Goal: Task Accomplishment & Management: Complete application form

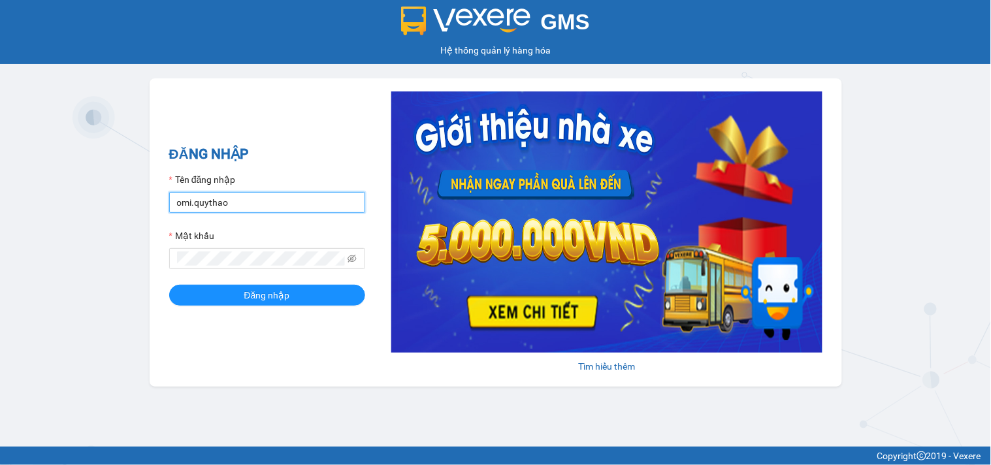
click at [233, 200] on input "omi.quythao" at bounding box center [267, 202] width 196 height 21
type input "camnhung.quythao"
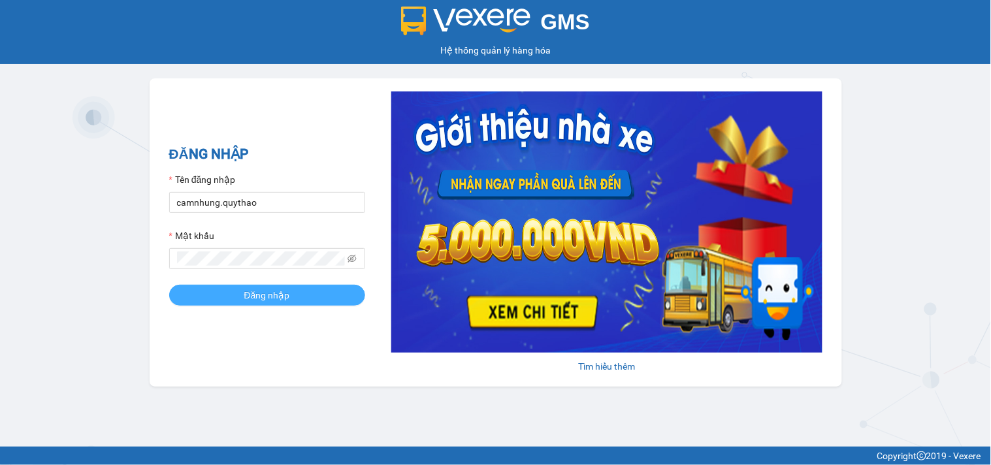
click at [250, 295] on span "Đăng nhập" at bounding box center [267, 295] width 46 height 14
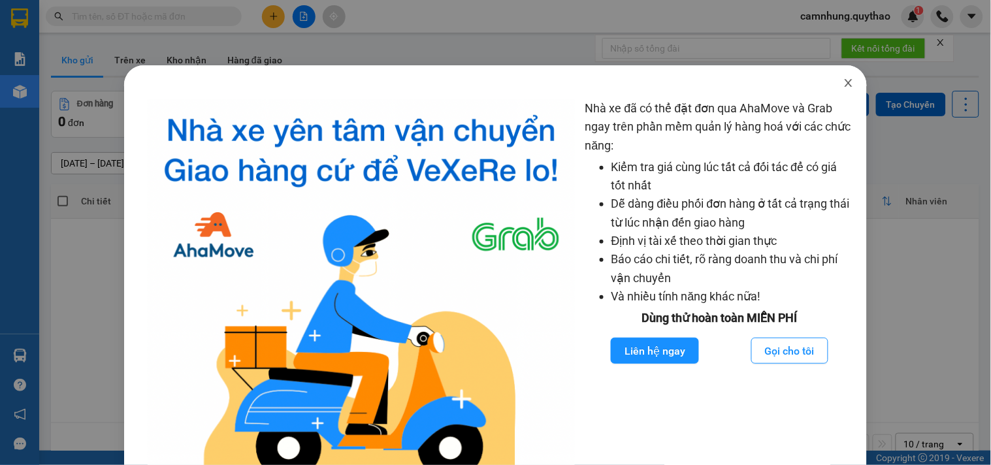
click at [843, 80] on icon "close" at bounding box center [848, 83] width 10 height 10
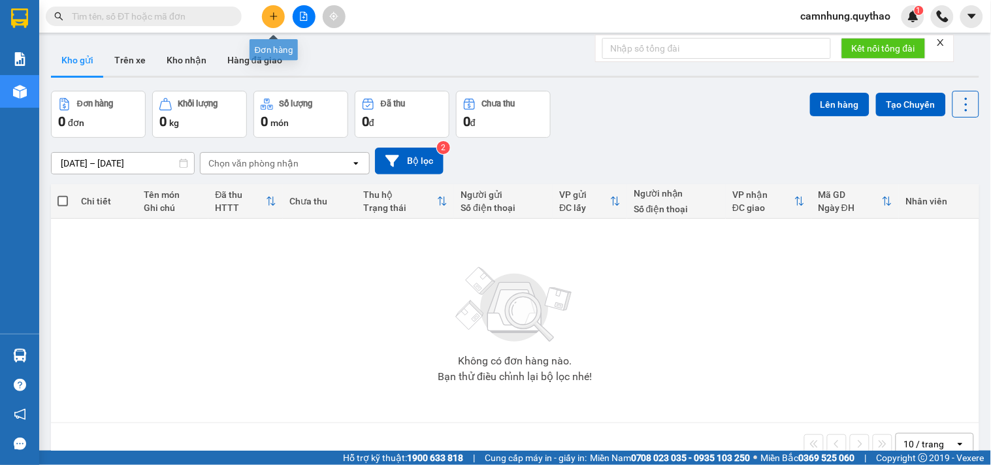
click at [273, 22] on button at bounding box center [273, 16] width 23 height 23
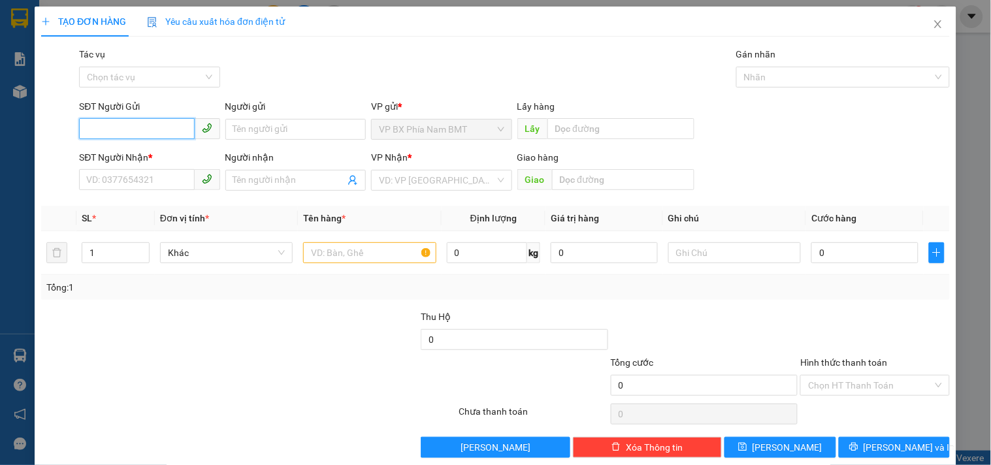
click at [93, 125] on input "SĐT Người Gửi" at bounding box center [136, 128] width 115 height 21
click at [126, 127] on input "0388498243" at bounding box center [136, 128] width 115 height 21
type input "0388498343"
click at [116, 187] on input "SĐT Người Nhận *" at bounding box center [136, 179] width 115 height 21
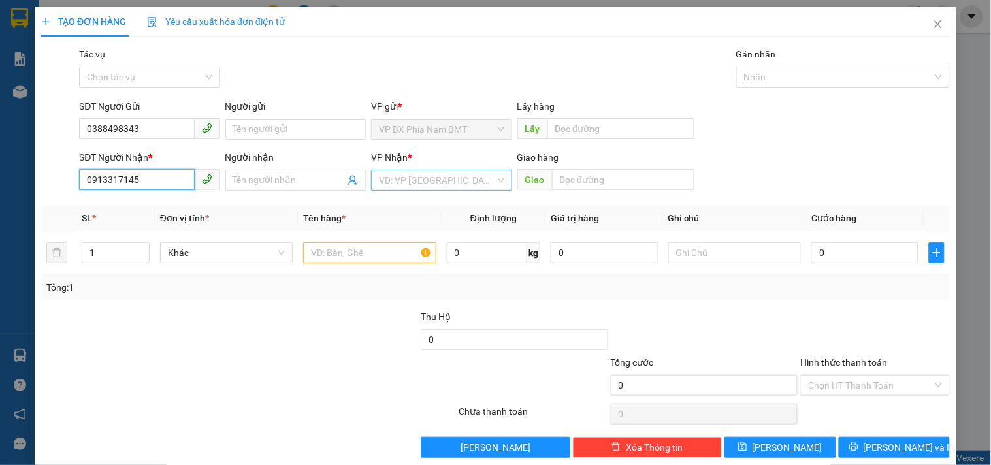
type input "0913317145"
click at [388, 174] on input "search" at bounding box center [437, 180] width 116 height 20
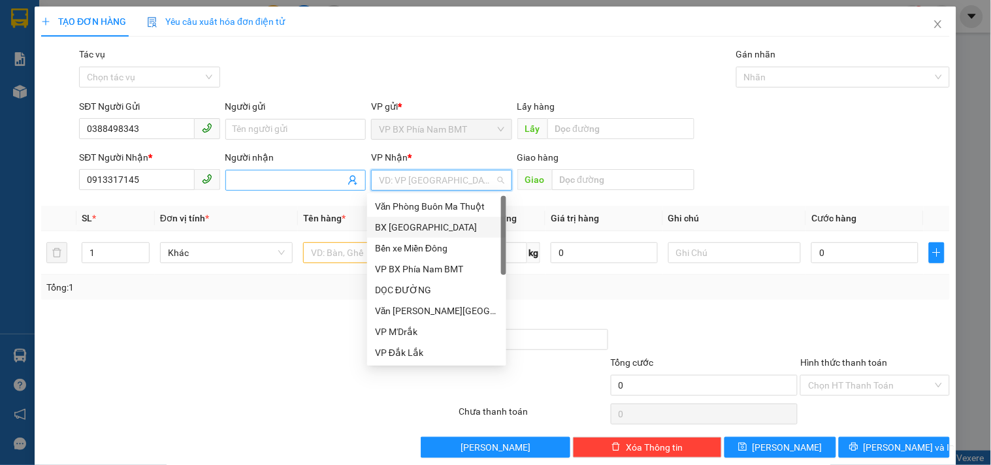
click at [253, 176] on input "Người nhận" at bounding box center [289, 180] width 112 height 14
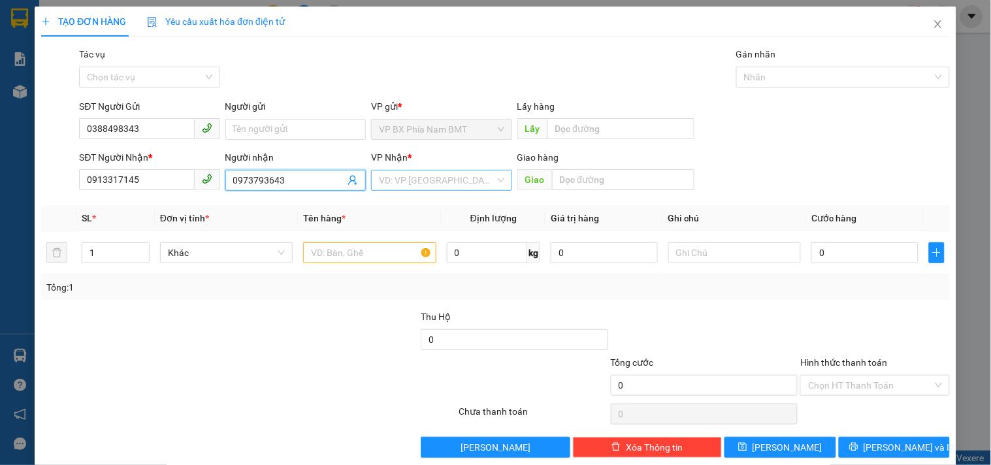
type input "0973793643"
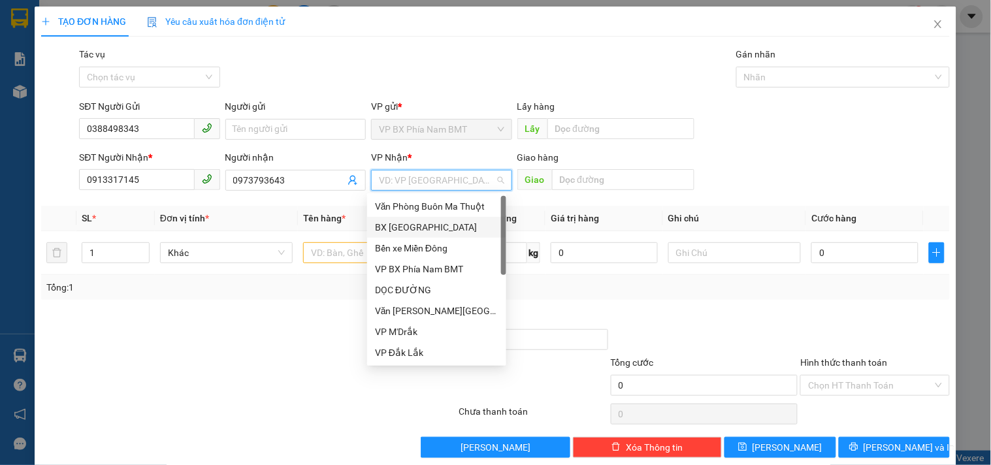
click at [458, 183] on input "search" at bounding box center [437, 180] width 116 height 20
click at [423, 291] on div "DỌC ĐƯỜNG" at bounding box center [436, 290] width 123 height 14
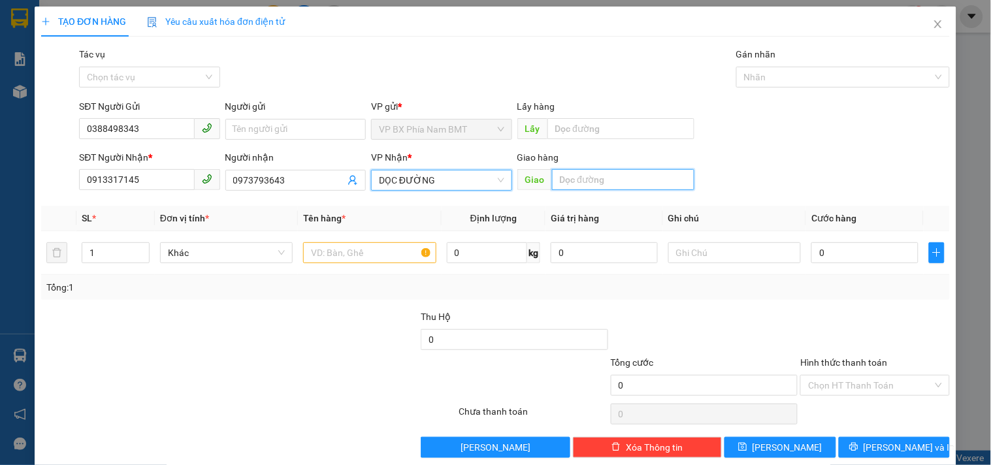
click at [572, 176] on input "text" at bounding box center [623, 179] width 142 height 21
type input "CX SỐ 4 [PERSON_NAME]"
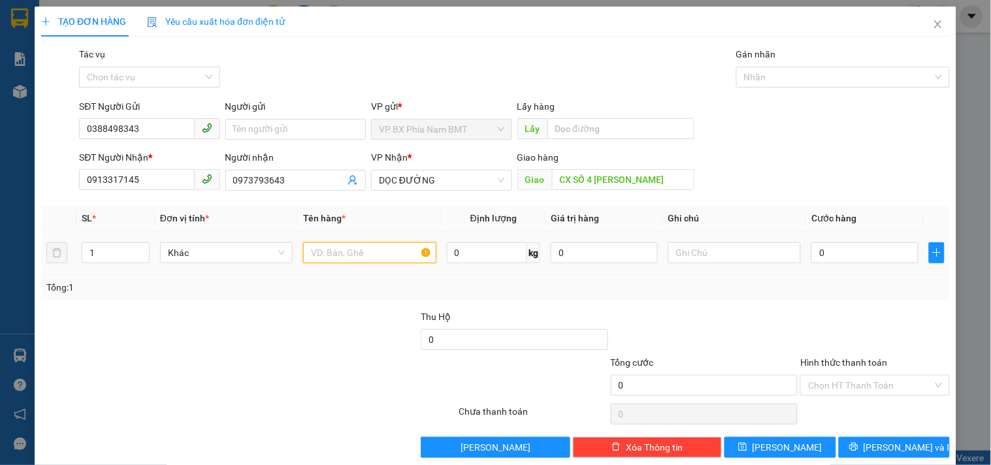
click at [374, 260] on input "text" at bounding box center [369, 252] width 133 height 21
type input "1 THÙNG GIẤY"
click at [841, 253] on input "0" at bounding box center [864, 252] width 107 height 21
type input "5"
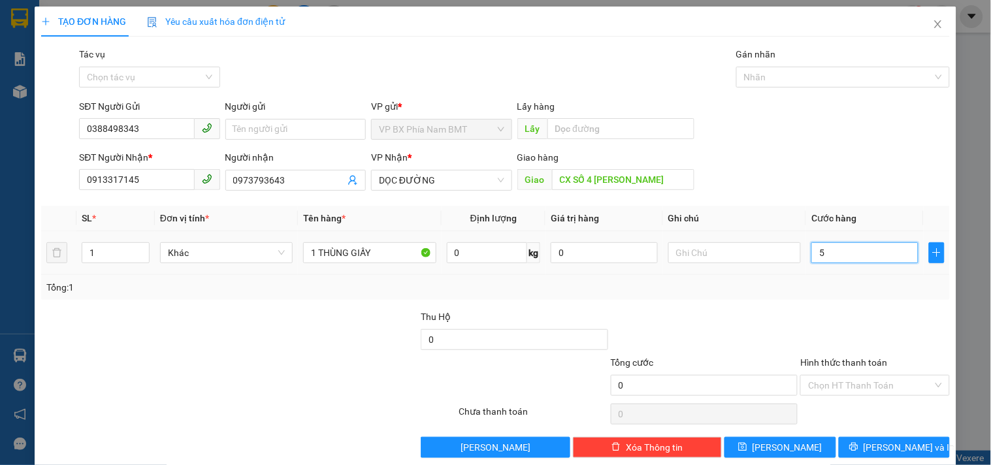
type input "5"
type input "50"
type input "500"
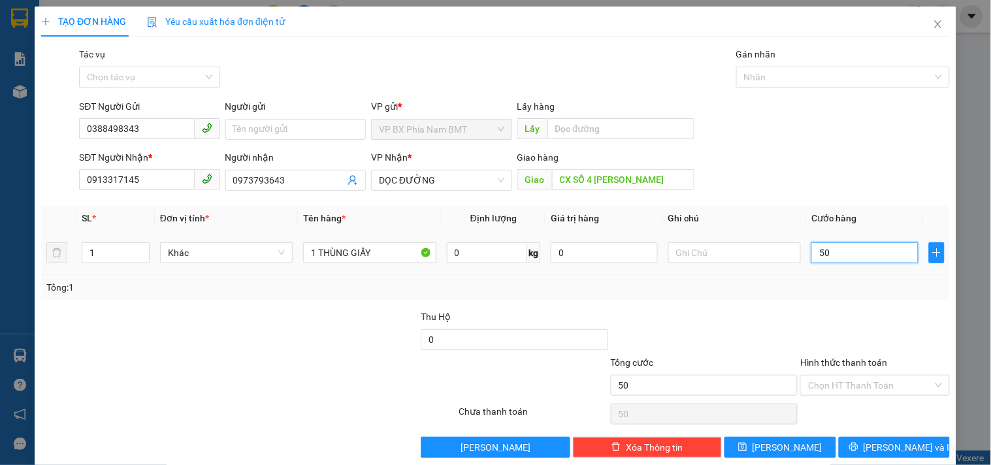
type input "500"
type input "5.000"
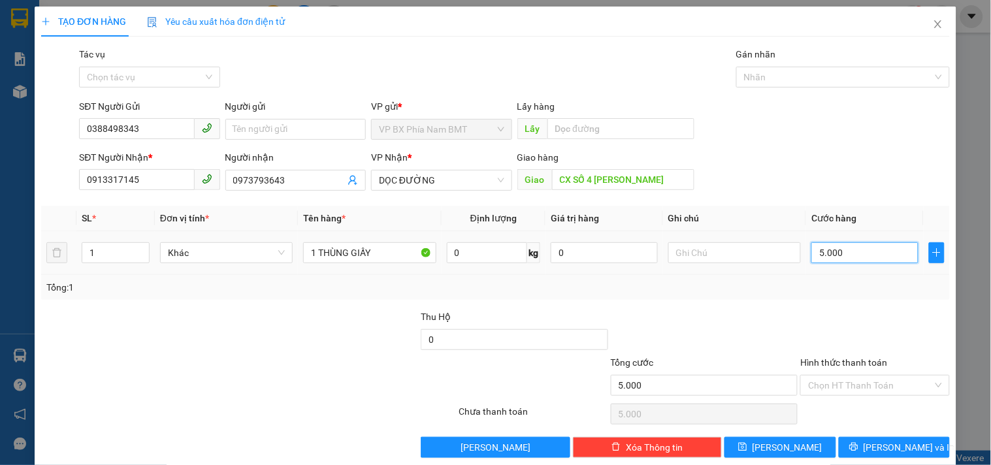
type input "50.000"
click at [823, 378] on input "Hình thức thanh toán" at bounding box center [870, 386] width 124 height 20
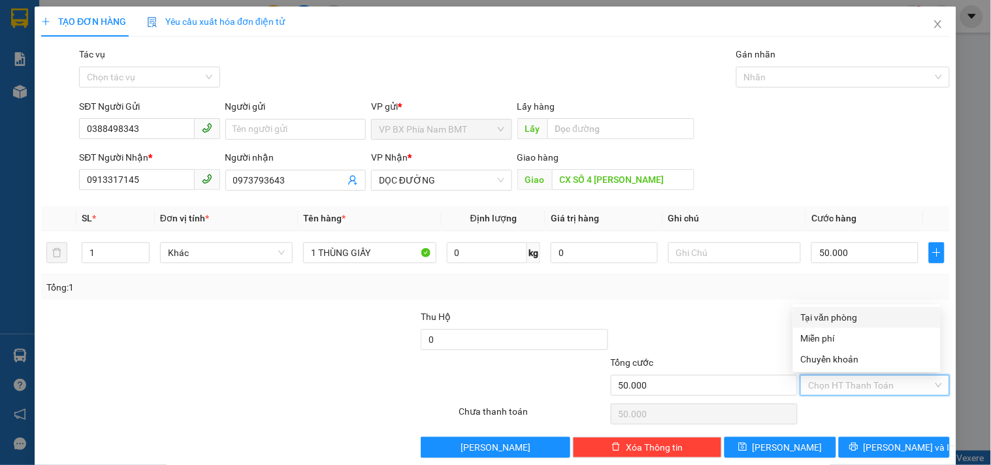
click at [813, 309] on div "Tại văn phòng" at bounding box center [867, 317] width 148 height 21
type input "0"
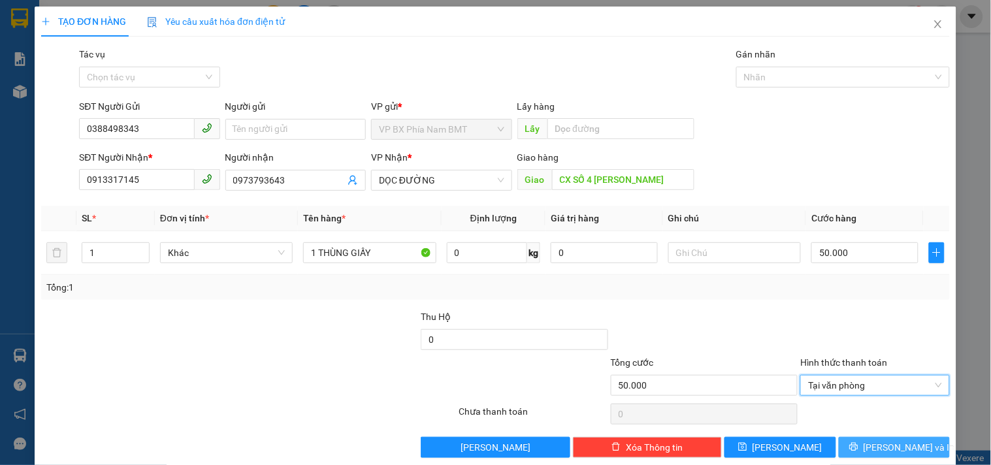
click at [899, 445] on span "[PERSON_NAME] và In" at bounding box center [909, 447] width 91 height 14
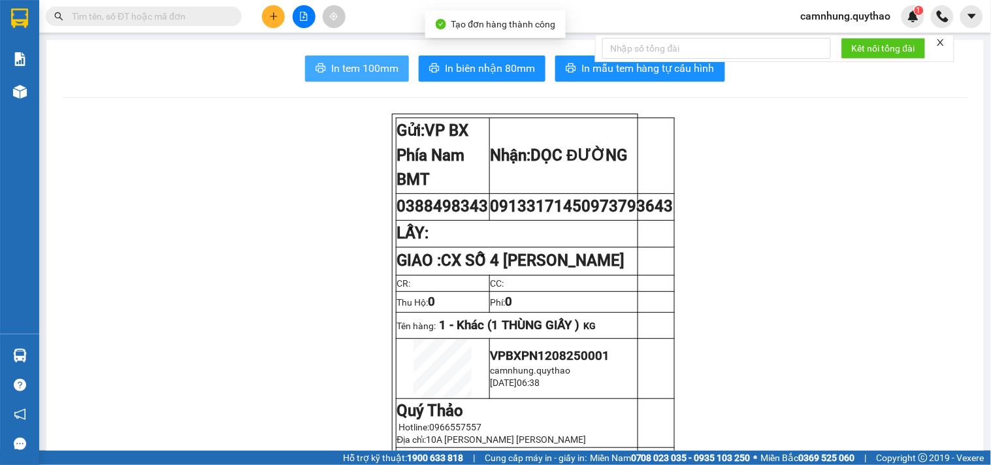
click at [354, 74] on span "In tem 100mm" at bounding box center [364, 68] width 67 height 16
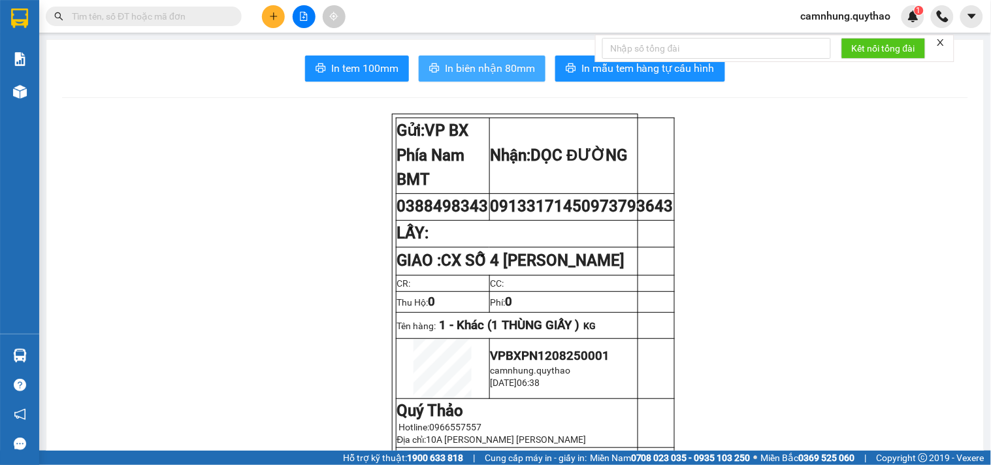
click at [497, 73] on span "In biên nhận 80mm" at bounding box center [490, 68] width 90 height 16
click at [263, 15] on button at bounding box center [273, 16] width 23 height 23
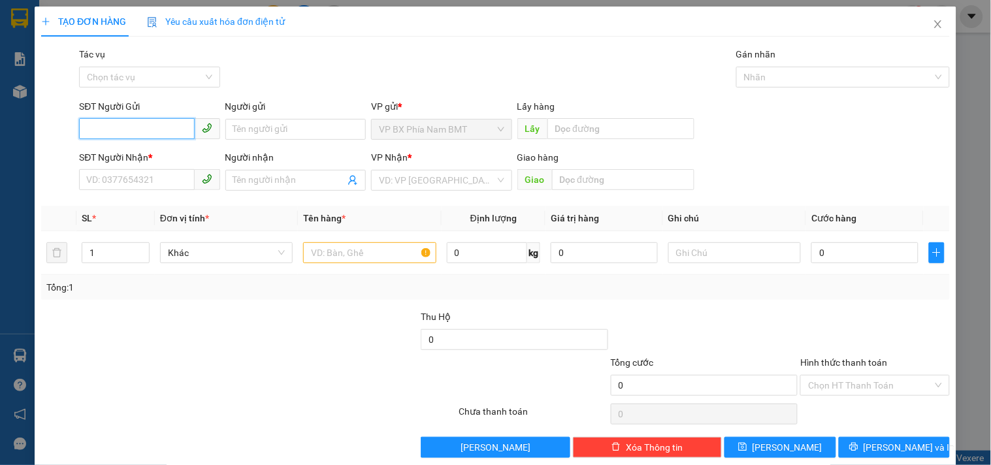
click at [108, 124] on input "SĐT Người Gửi" at bounding box center [136, 128] width 115 height 21
type input "0949535539"
click at [114, 186] on input "SĐT Người Nhận *" at bounding box center [136, 179] width 115 height 21
click at [252, 126] on input "Người gửi" at bounding box center [295, 129] width 140 height 21
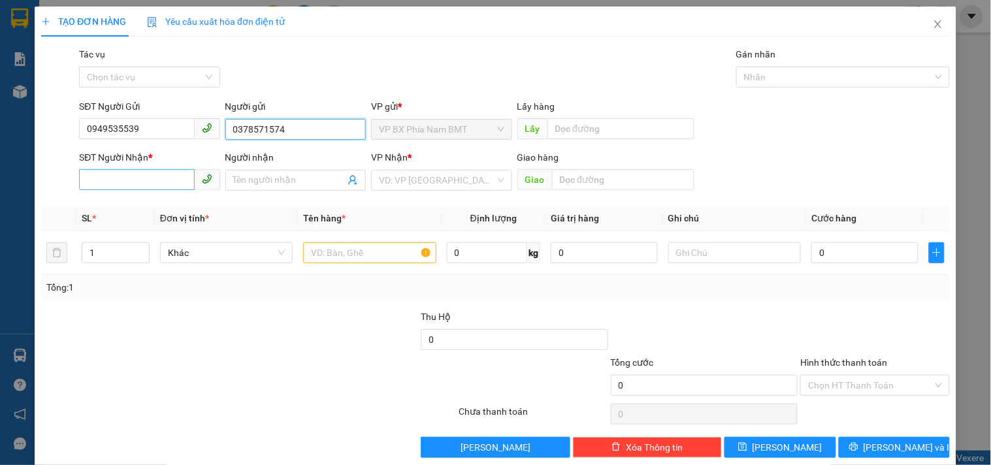
type input "0378571574"
click at [140, 174] on input "SĐT Người Nhận *" at bounding box center [136, 179] width 115 height 21
click at [129, 183] on input "SĐT Người Nhận *" at bounding box center [136, 179] width 115 height 21
type input "0949535539"
drag, startPoint x: 340, startPoint y: 131, endPoint x: 0, endPoint y: 188, distance: 345.1
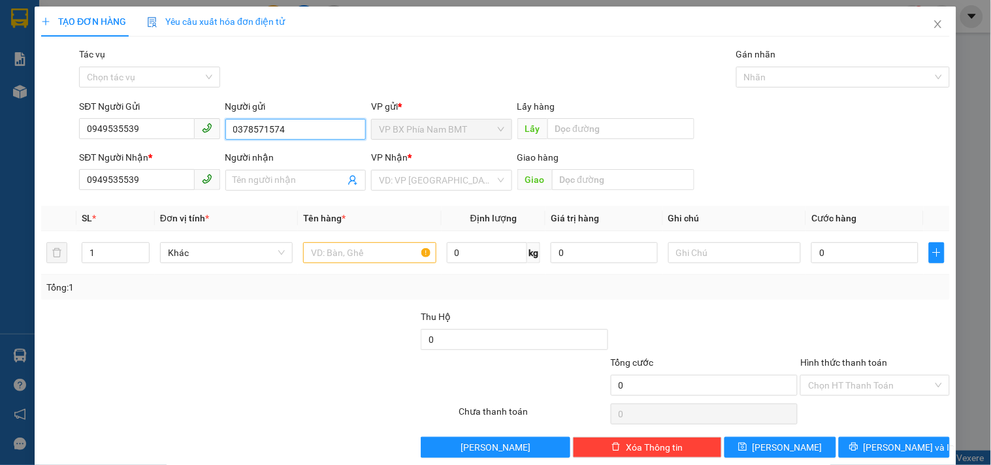
click at [0, 188] on div "TẠO ĐƠN HÀNG Yêu cầu xuất [PERSON_NAME] điện tử Transit Pickup Surcharge Ids Tr…" at bounding box center [495, 232] width 991 height 465
drag, startPoint x: 151, startPoint y: 125, endPoint x: 0, endPoint y: 240, distance: 190.1
click at [0, 240] on div "TẠO ĐƠN HÀNG Yêu cầu xuất [PERSON_NAME] điện tử Transit Pickup Surcharge Ids Tr…" at bounding box center [495, 232] width 991 height 465
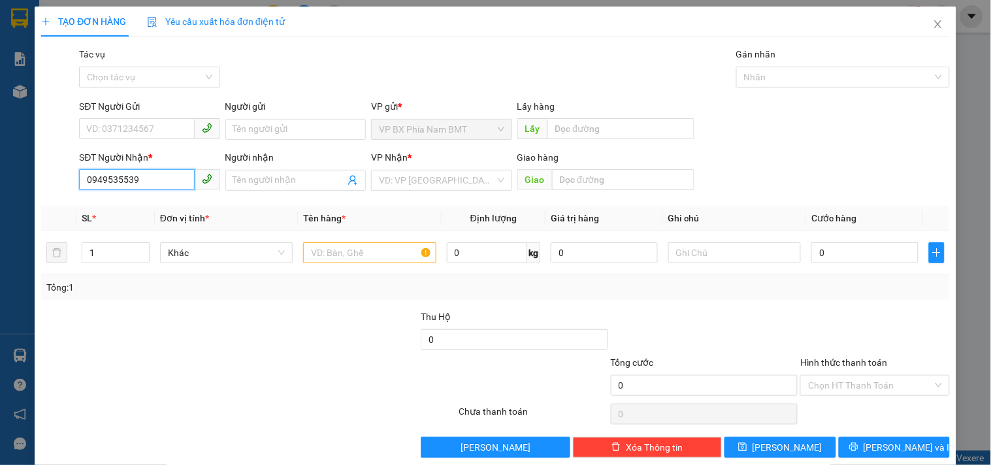
drag, startPoint x: 153, startPoint y: 175, endPoint x: 0, endPoint y: 281, distance: 185.9
click at [0, 281] on div "TẠO ĐƠN HÀNG Yêu cầu xuất [PERSON_NAME] điện tử Transit Pickup Surcharge Ids Tr…" at bounding box center [495, 232] width 991 height 465
drag, startPoint x: 149, startPoint y: 129, endPoint x: 159, endPoint y: 106, distance: 24.5
click at [149, 127] on input "SĐT Người Gửi" at bounding box center [136, 128] width 115 height 21
type input "0378571574"
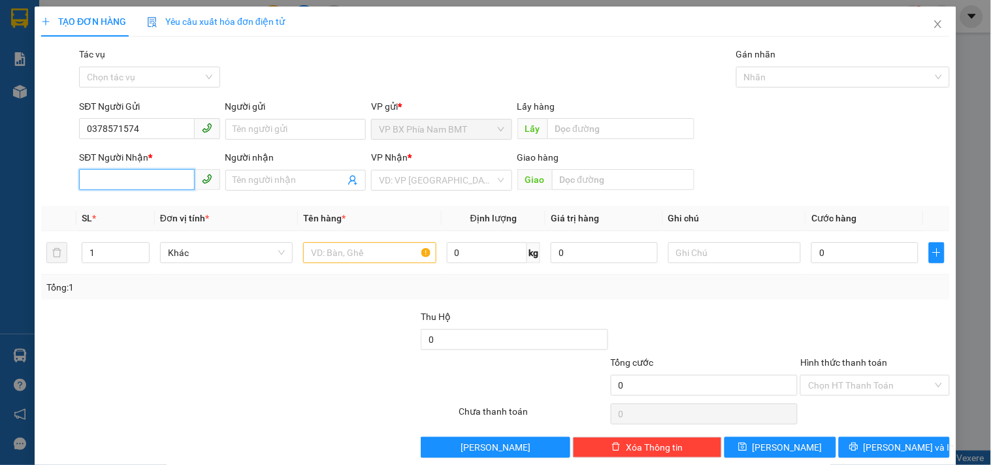
click at [111, 186] on input "SĐT Người Nhận *" at bounding box center [136, 179] width 115 height 21
type input "0949535539"
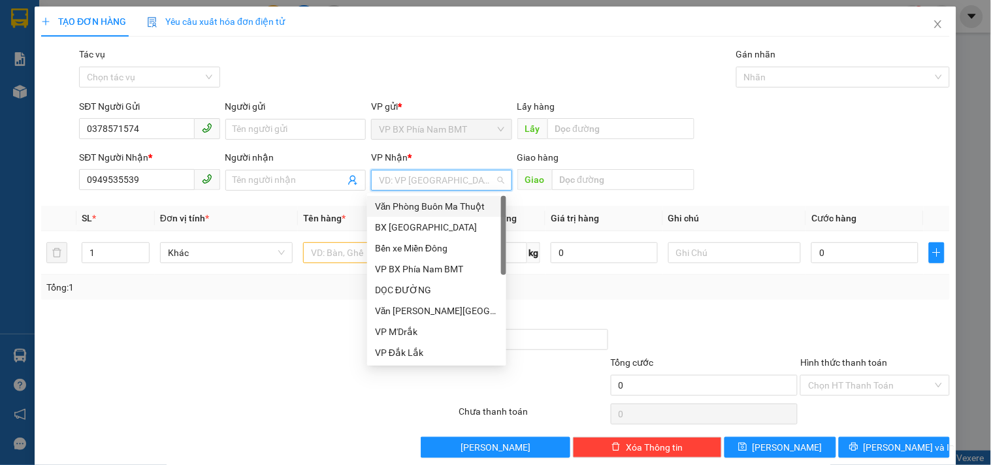
click at [400, 177] on input "search" at bounding box center [437, 180] width 116 height 20
click at [419, 284] on div "DỌC ĐƯỜNG" at bounding box center [436, 290] width 123 height 14
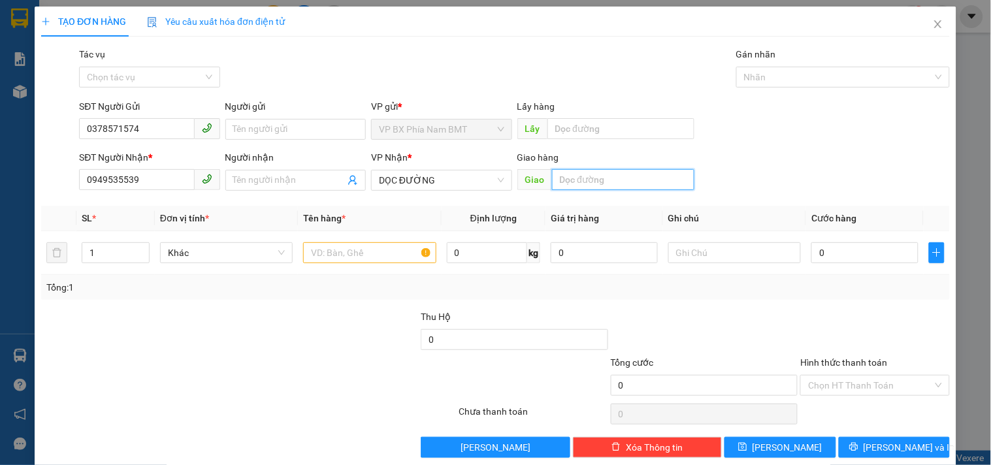
click at [609, 181] on input "text" at bounding box center [623, 179] width 142 height 21
type input "[GEOGRAPHIC_DATA]"
click at [334, 255] on input "text" at bounding box center [369, 252] width 133 height 21
